Goal: Browse casually: Explore the website without a specific task or goal

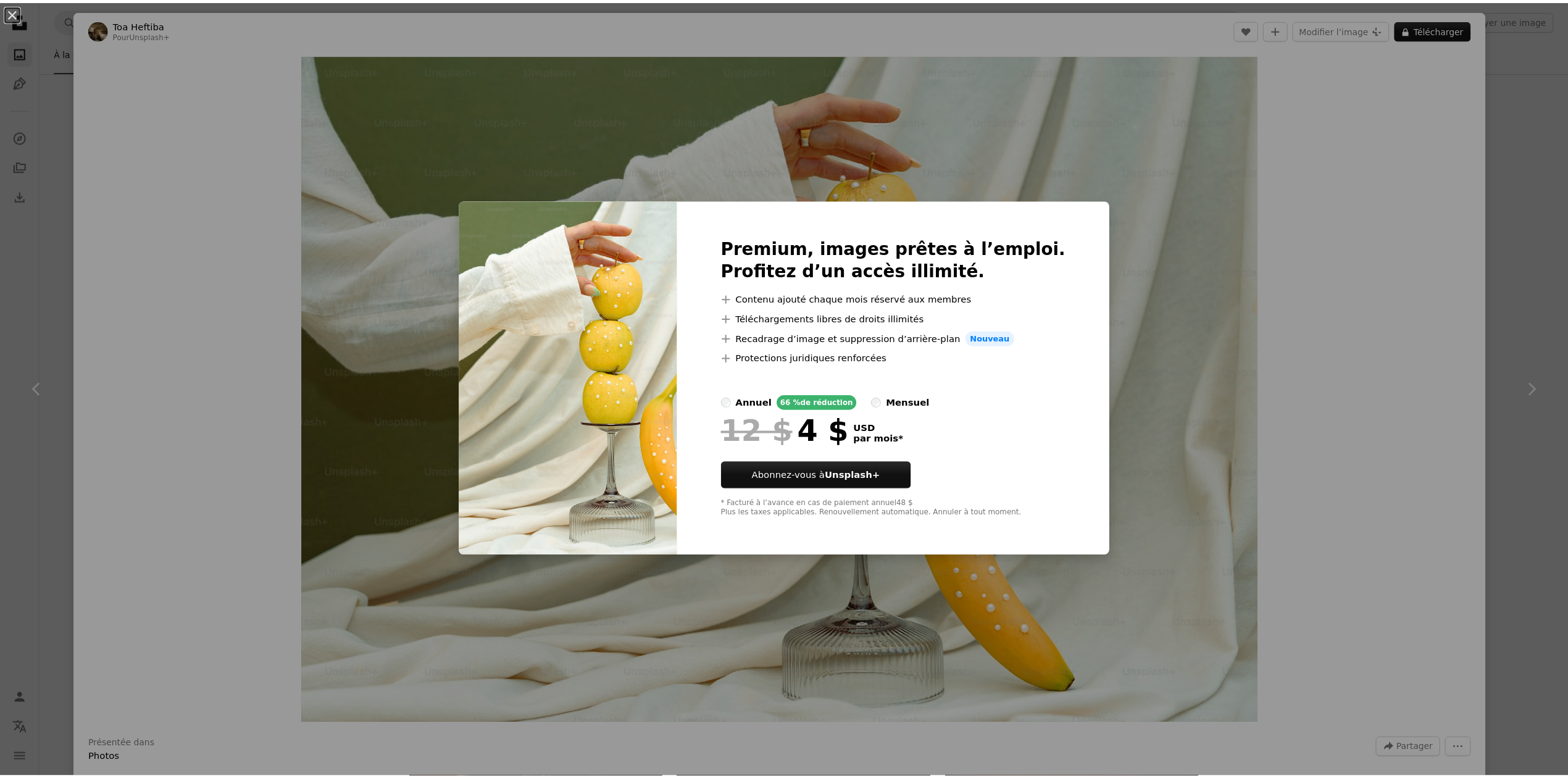
scroll to position [3375, 0]
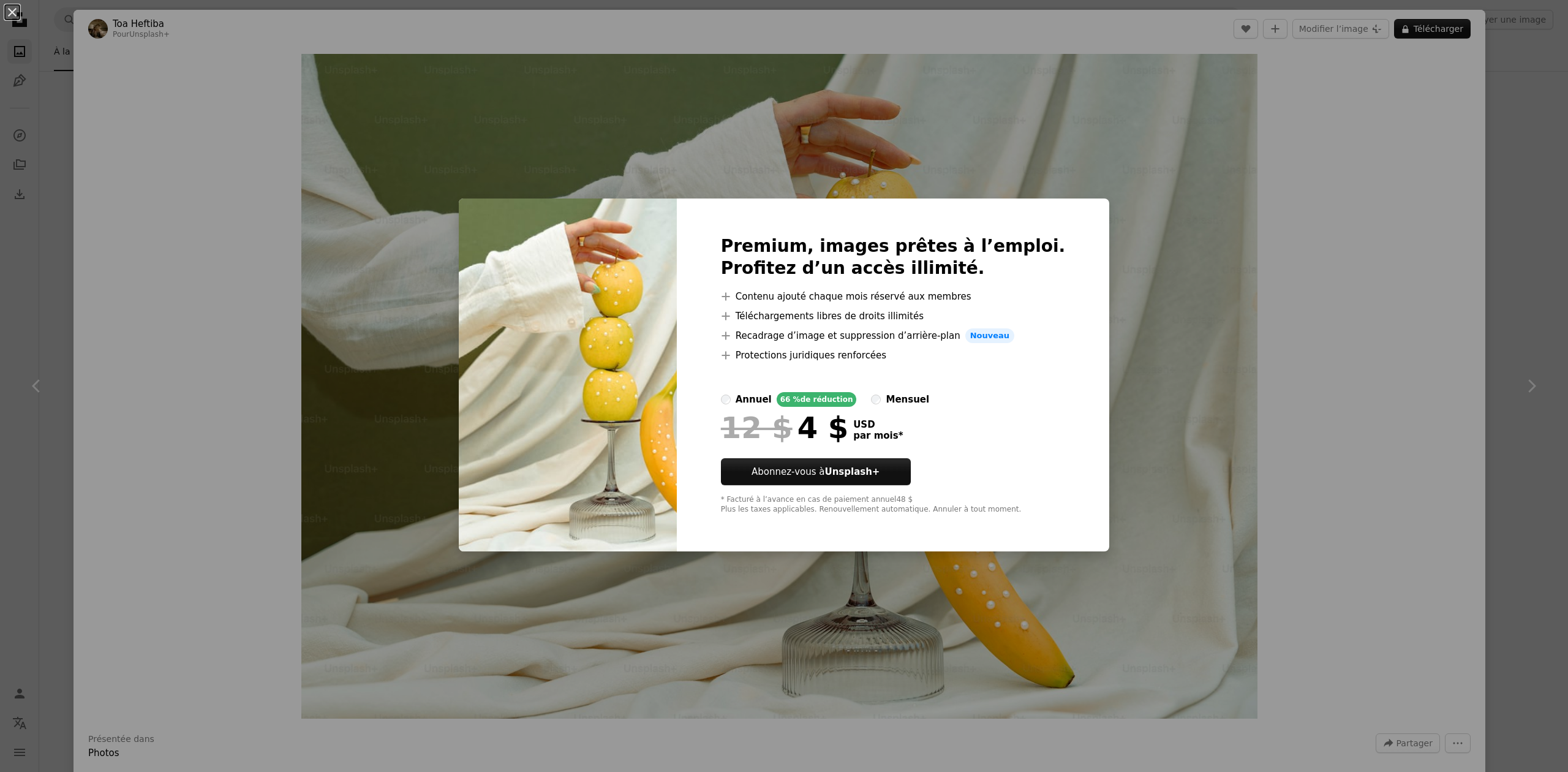
click at [1288, 191] on div "An X shape Premium, images prêtes à l’emploi. Profitez d’un accès illimité. A p…" at bounding box center [784, 386] width 1568 height 772
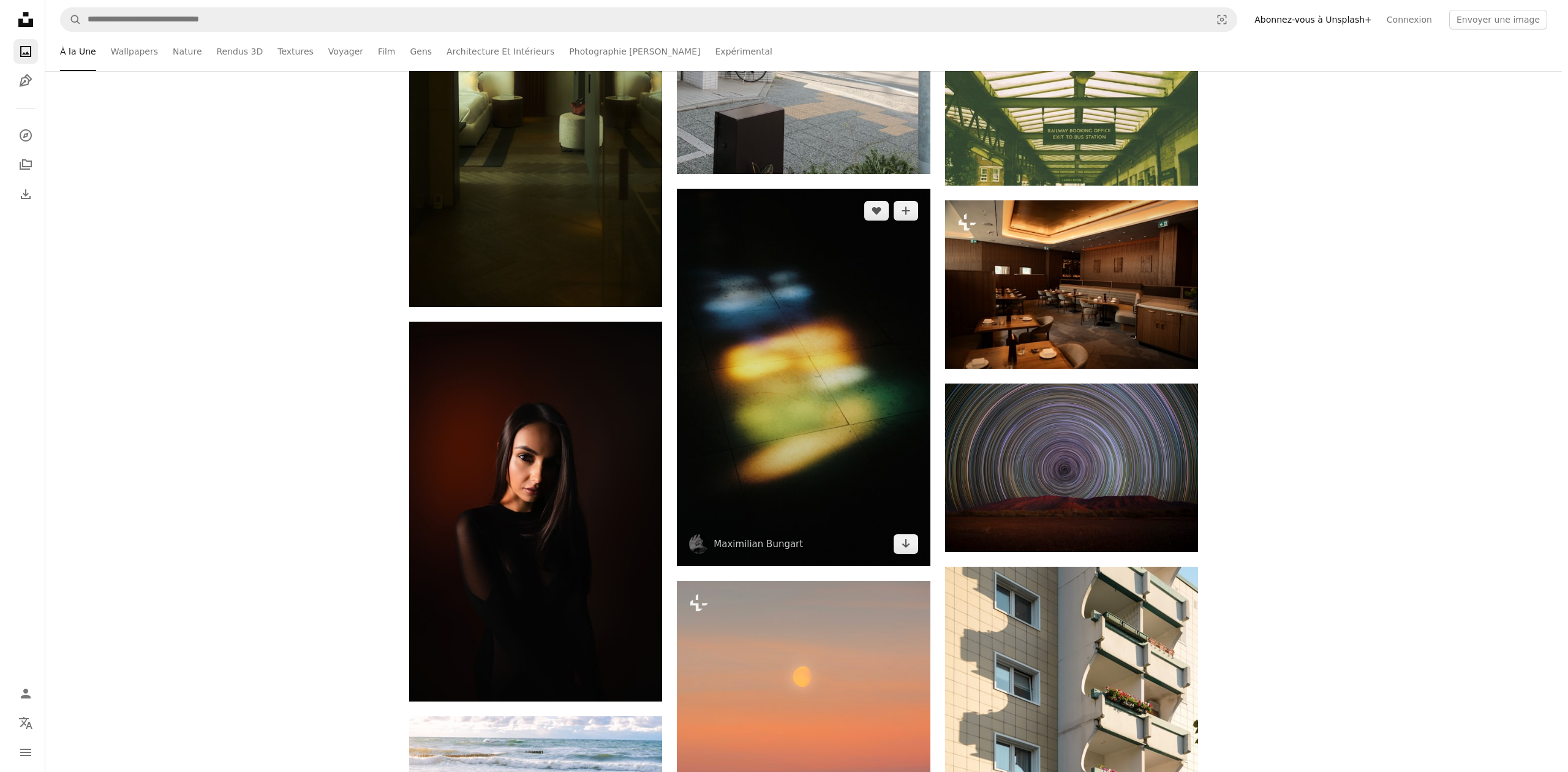
scroll to position [3594, 0]
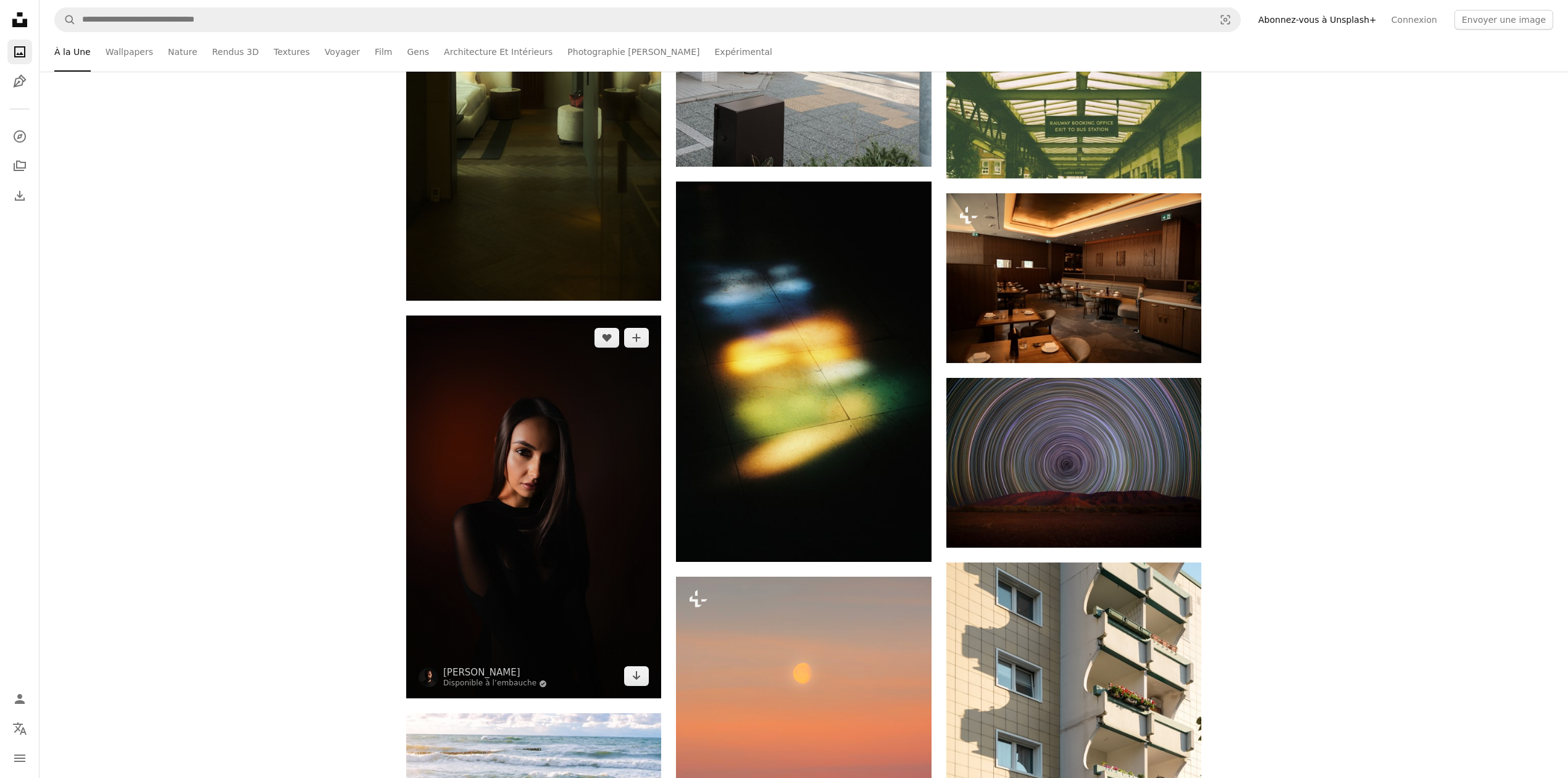
click at [531, 529] on img at bounding box center [534, 507] width 255 height 383
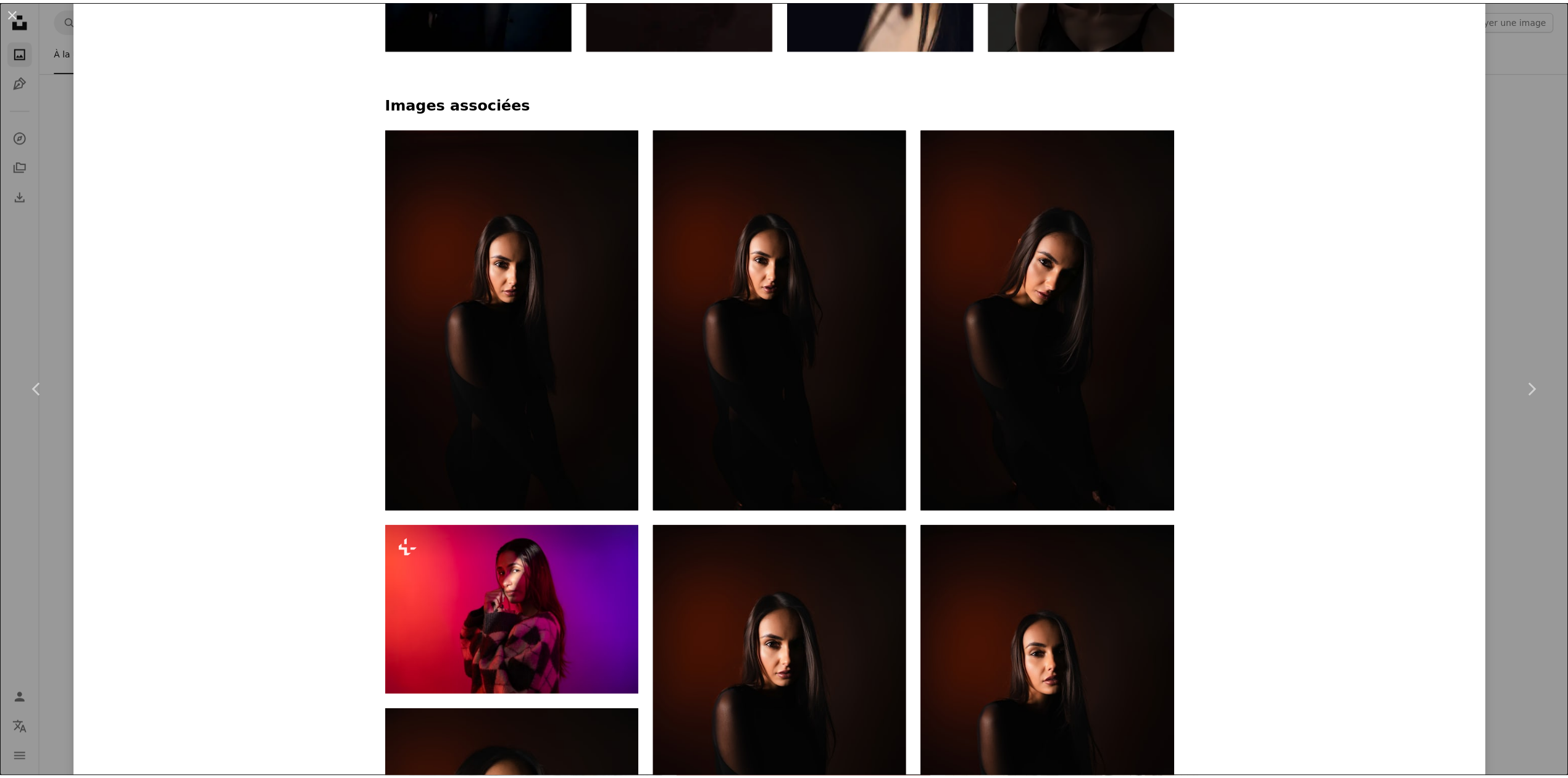
scroll to position [1317, 0]
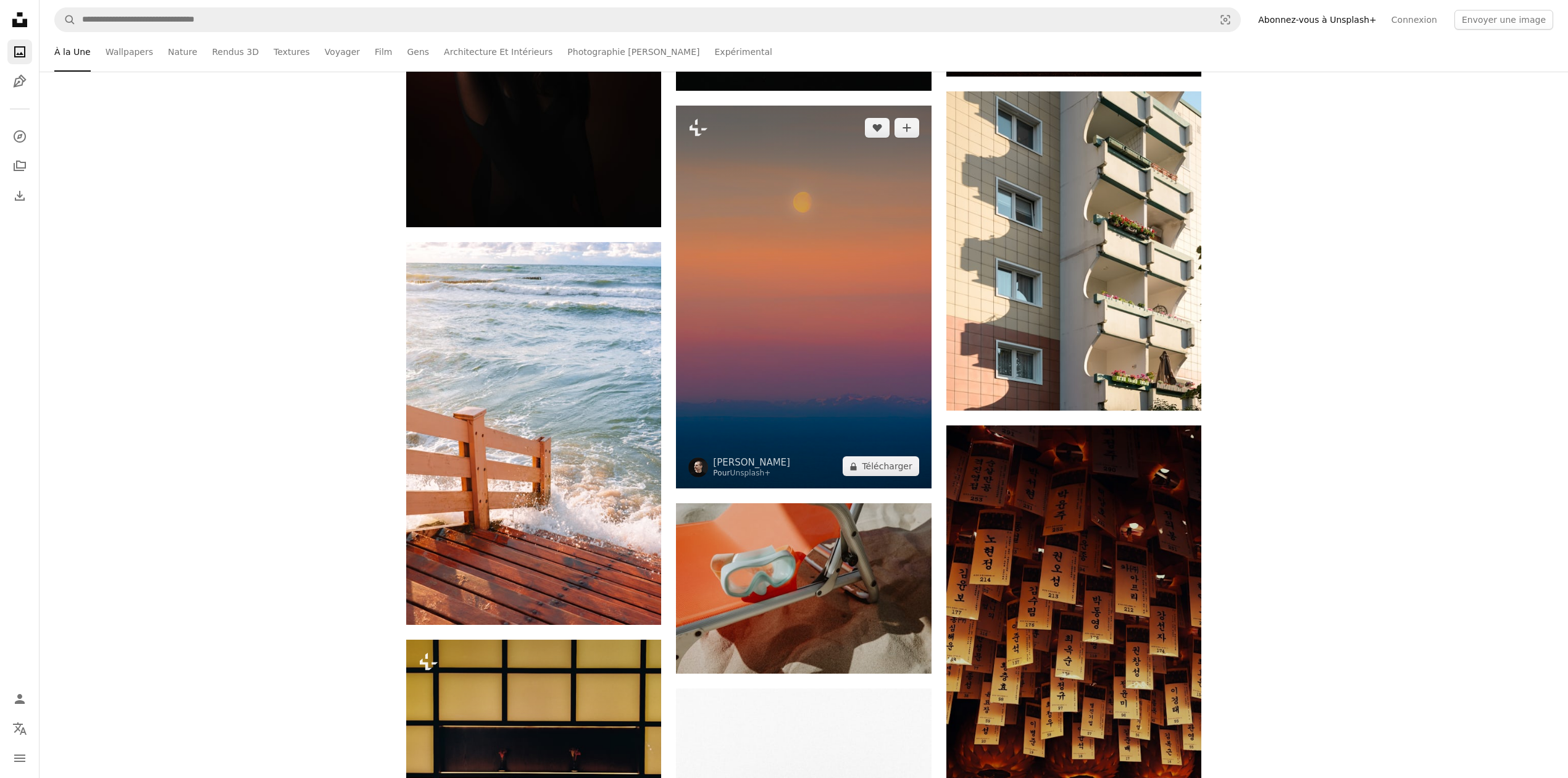
scroll to position [4364, 0]
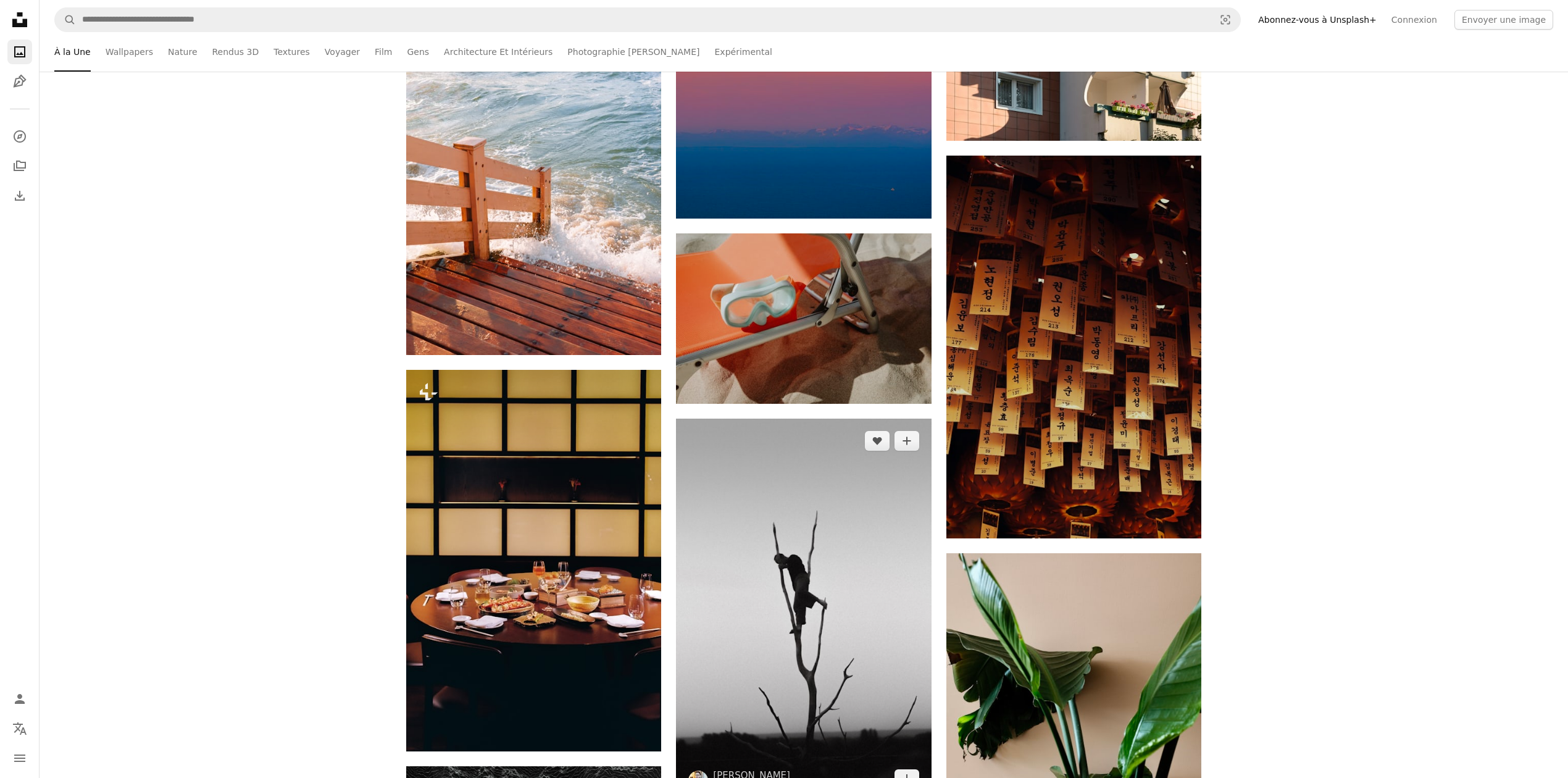
click at [867, 492] on img at bounding box center [804, 610] width 255 height 383
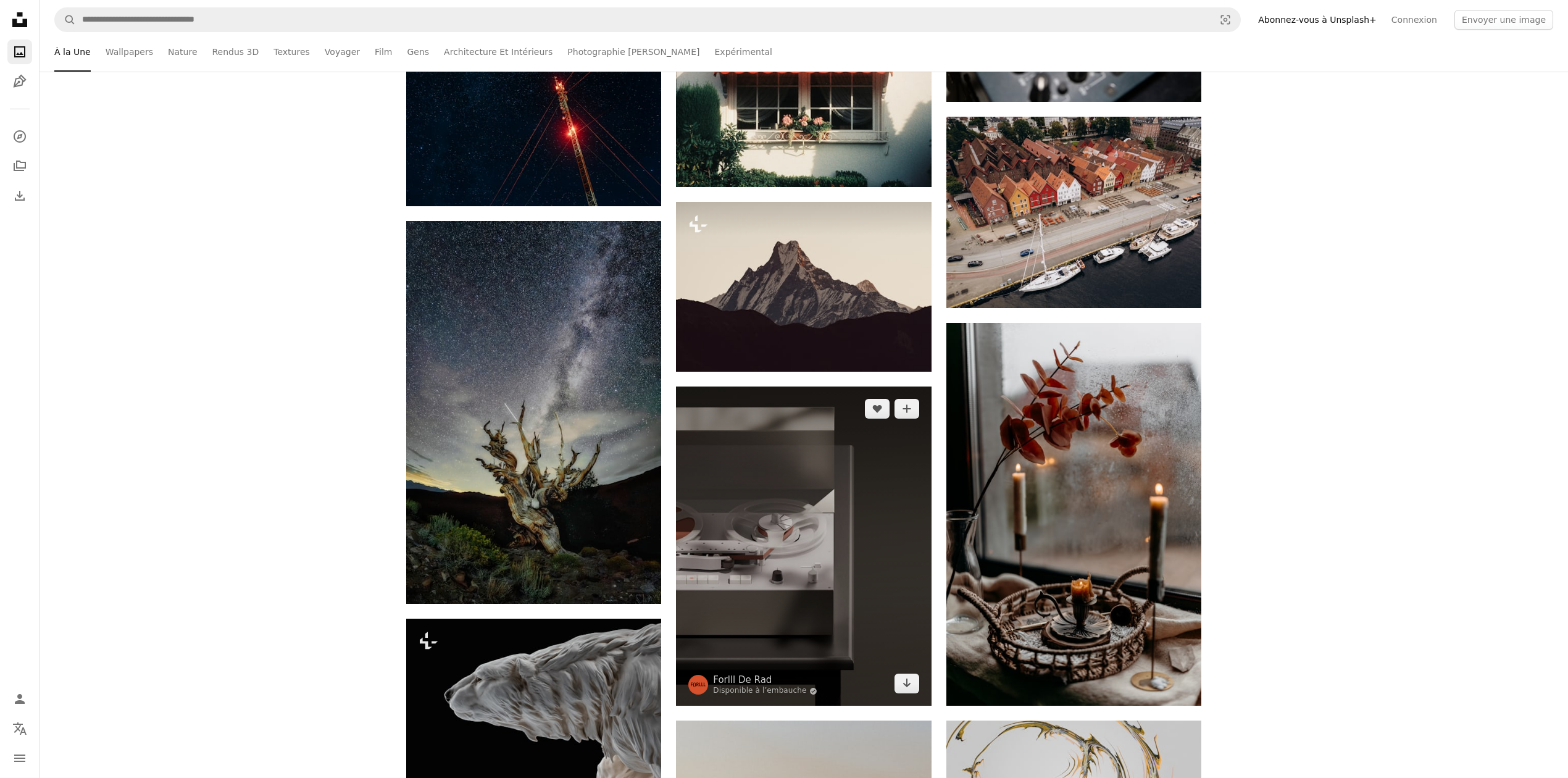
scroll to position [8481, 0]
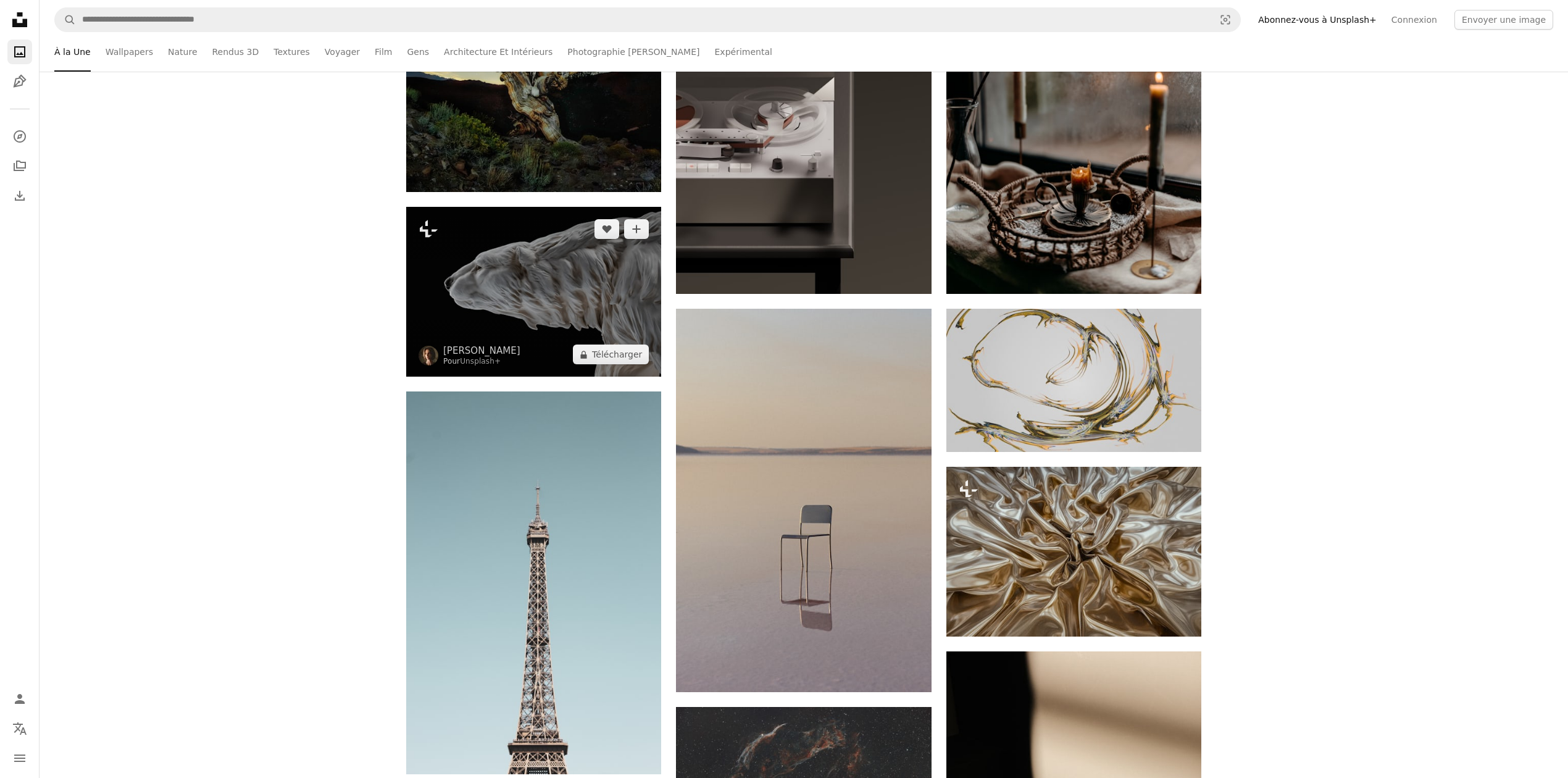
click at [583, 322] on img at bounding box center [534, 291] width 255 height 170
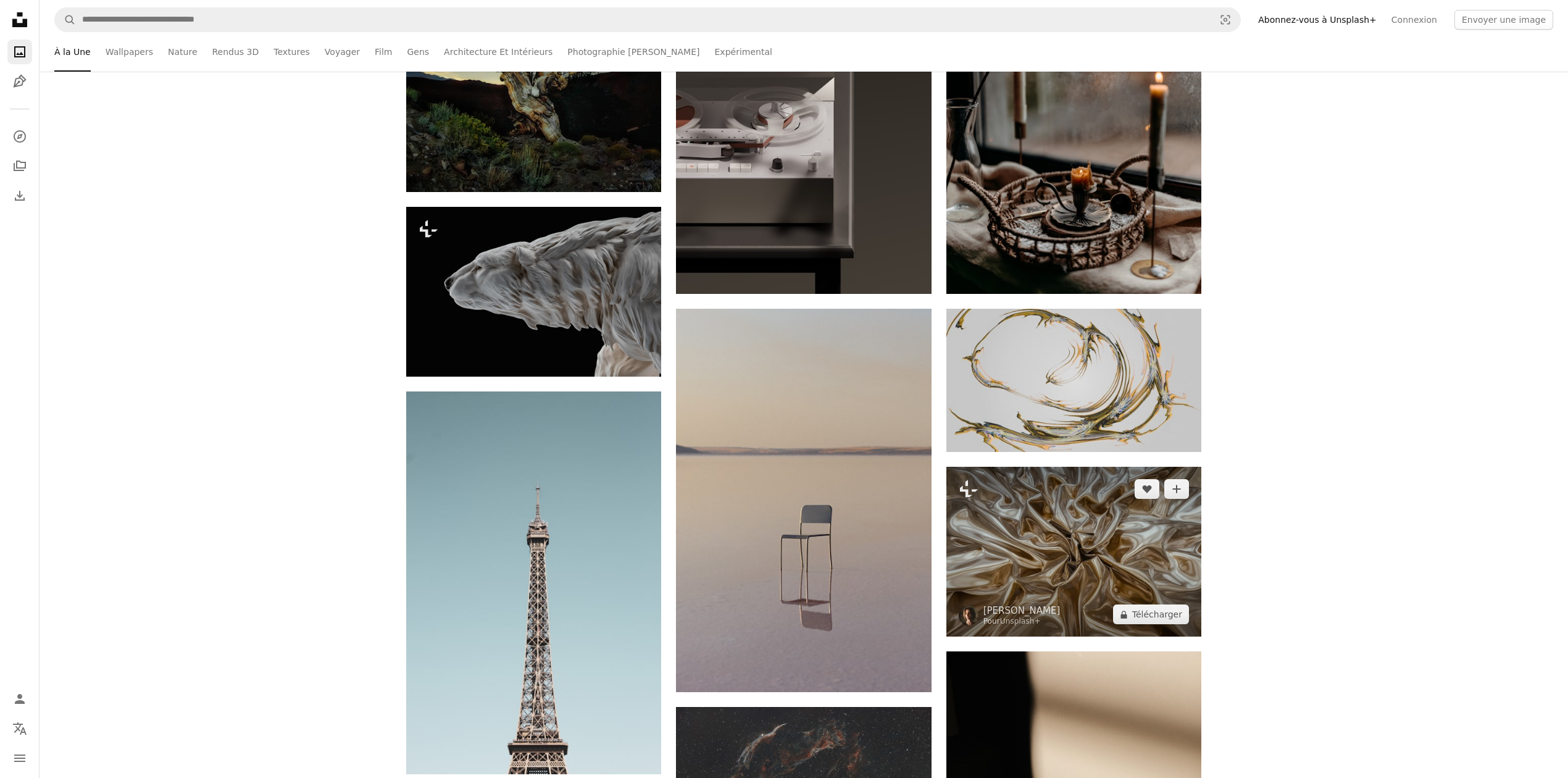
click at [1026, 519] on img at bounding box center [1074, 552] width 255 height 170
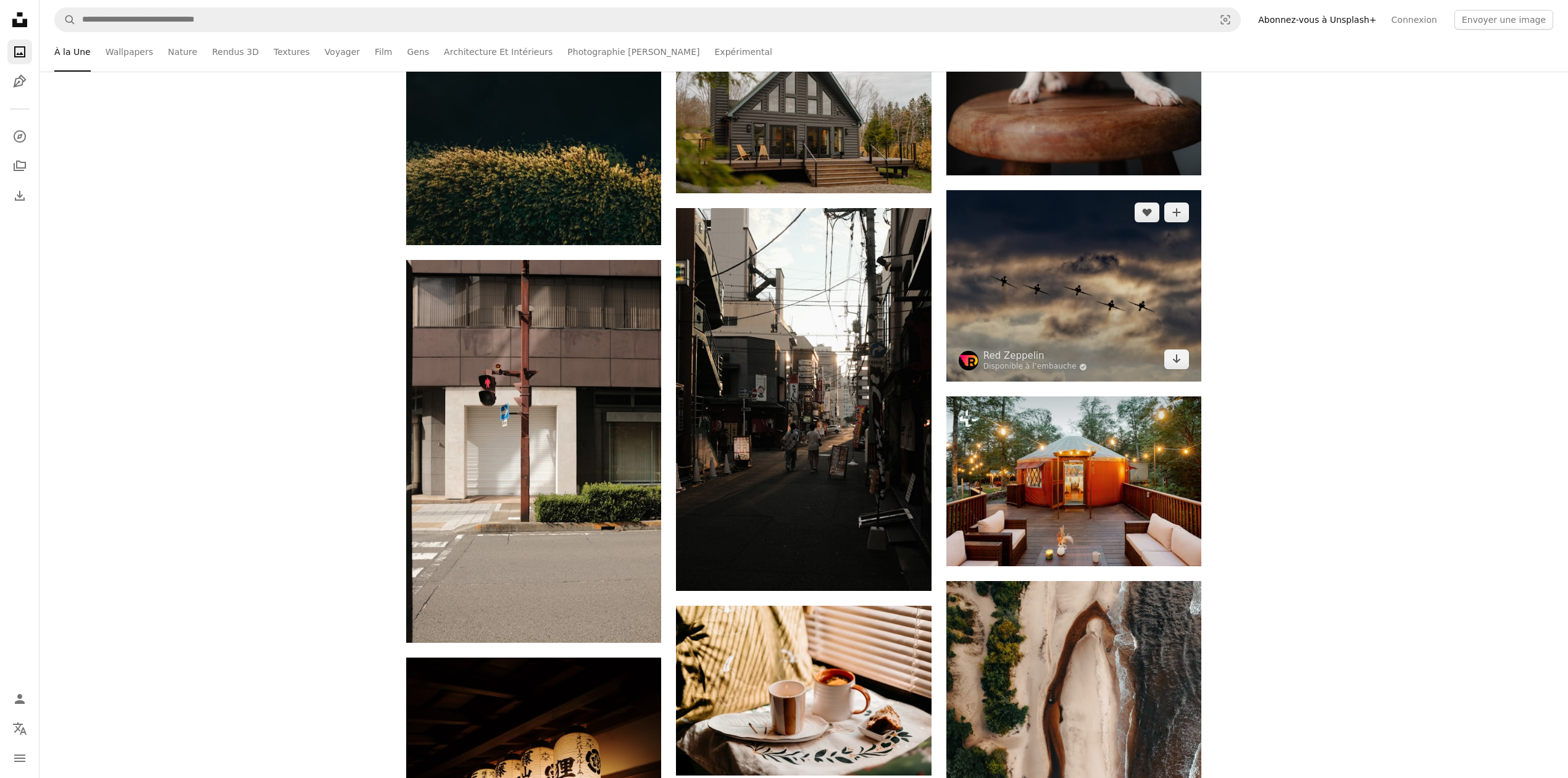
scroll to position [10292, 0]
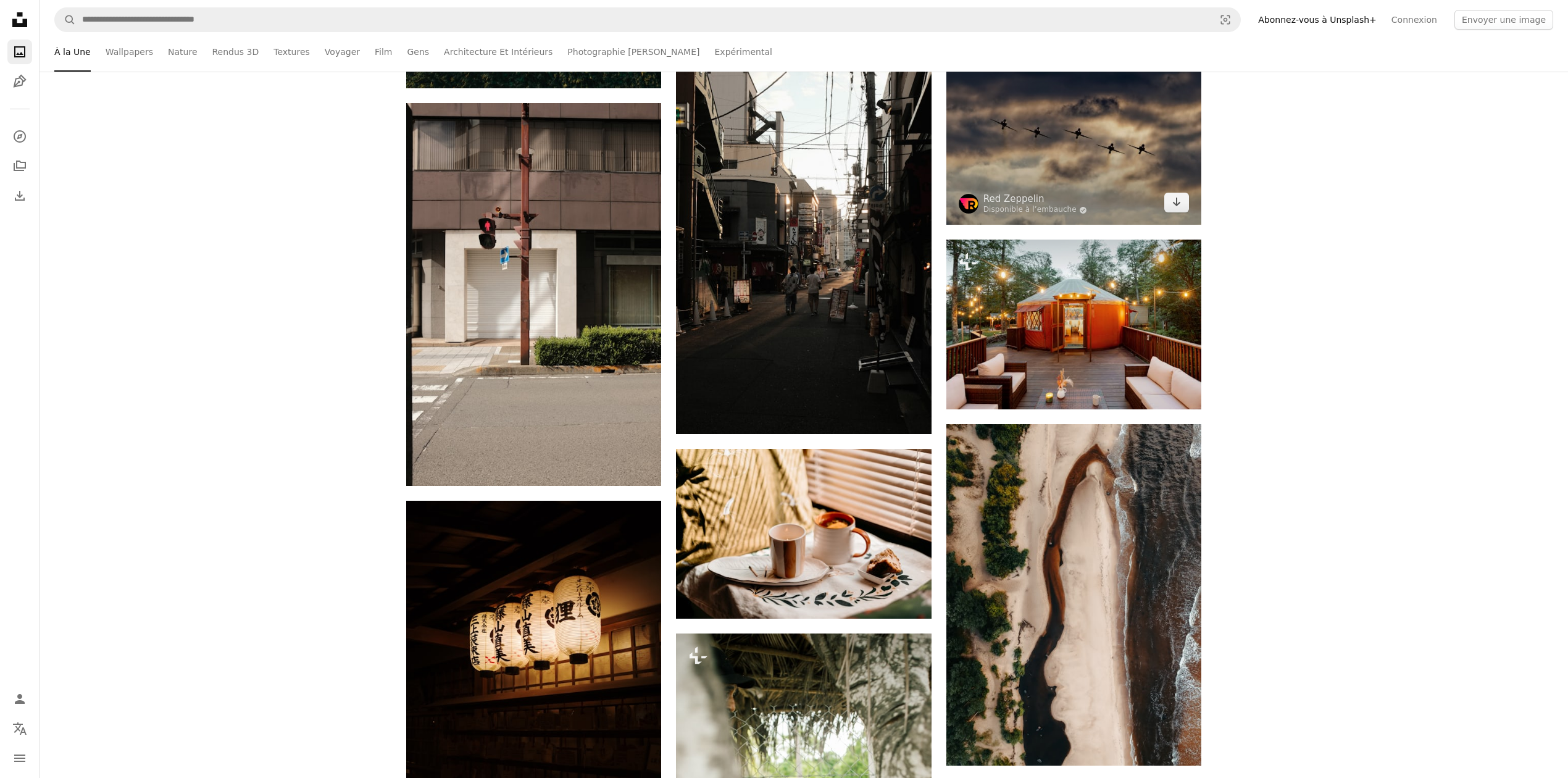
click at [1072, 152] on img at bounding box center [1074, 129] width 255 height 191
